Goal: Book appointment/travel/reservation

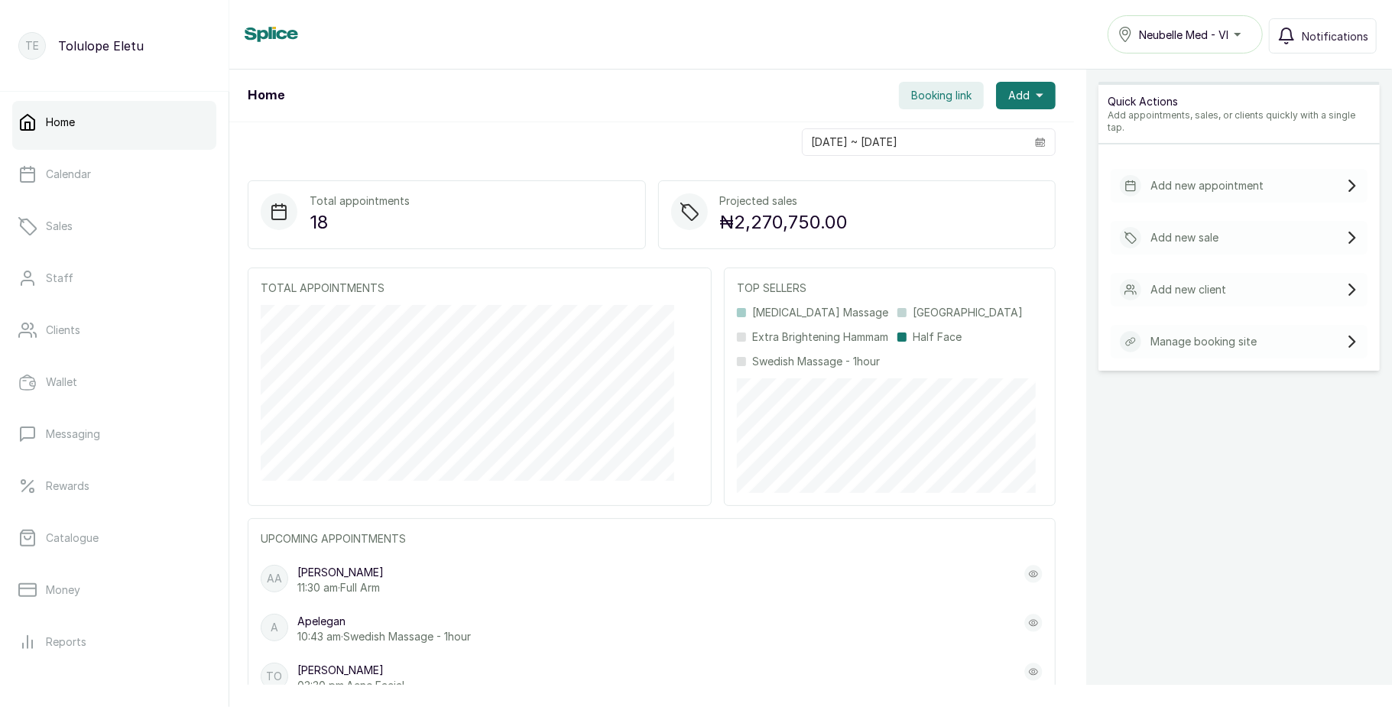
click at [1218, 31] on span "Neubelle Med - VI" at bounding box center [1183, 35] width 89 height 16
click at [107, 196] on div at bounding box center [114, 199] width 204 height 6
click at [115, 190] on link "Calendar" at bounding box center [114, 174] width 204 height 43
